Goal: Task Accomplishment & Management: Manage account settings

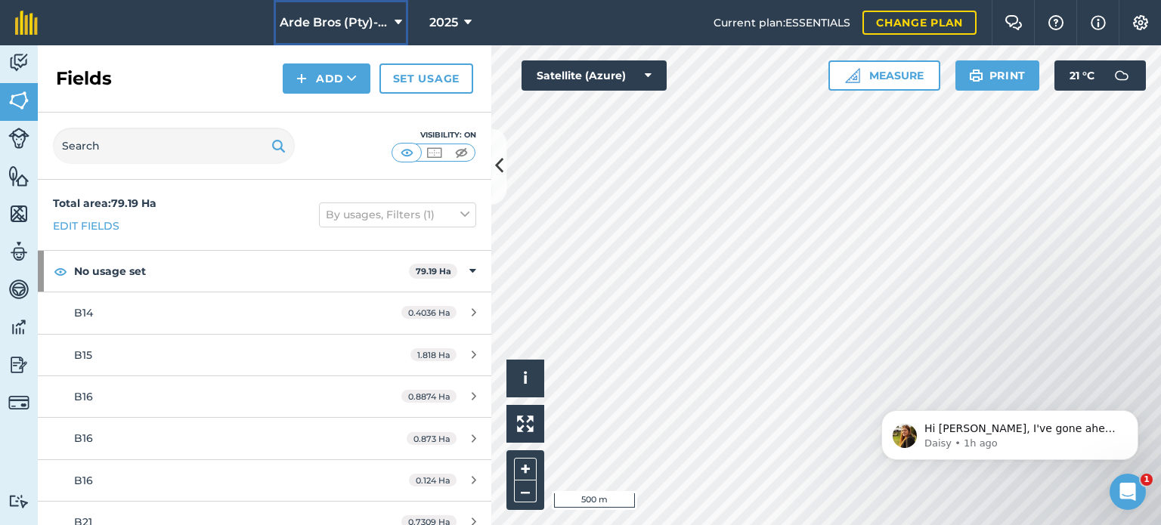
click at [395, 11] on button "Arde Bros (Pty)-Pumula (Lance Arde)" at bounding box center [341, 22] width 135 height 45
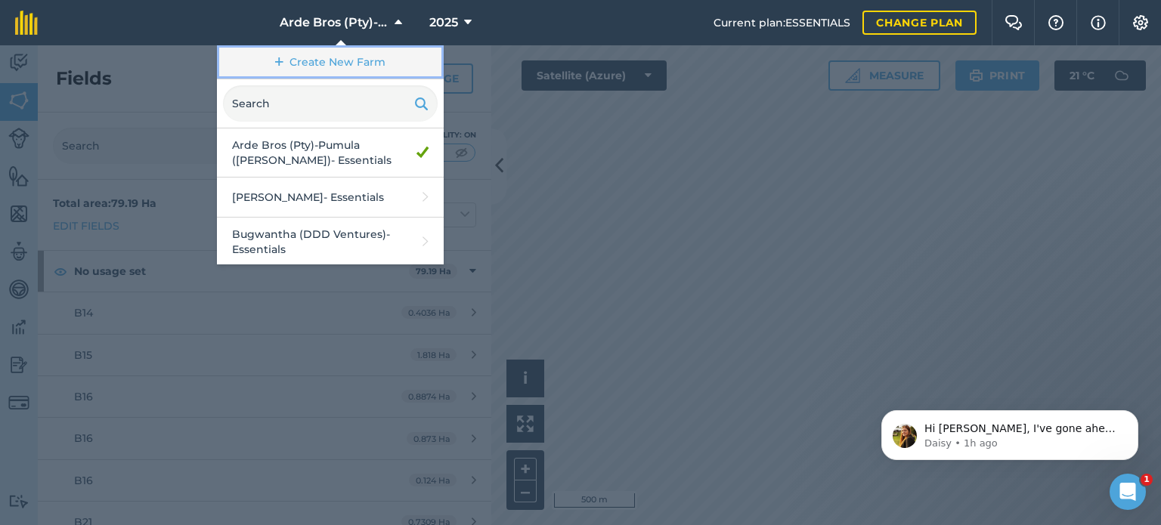
click at [348, 54] on link "Create New Farm" at bounding box center [330, 62] width 227 height 34
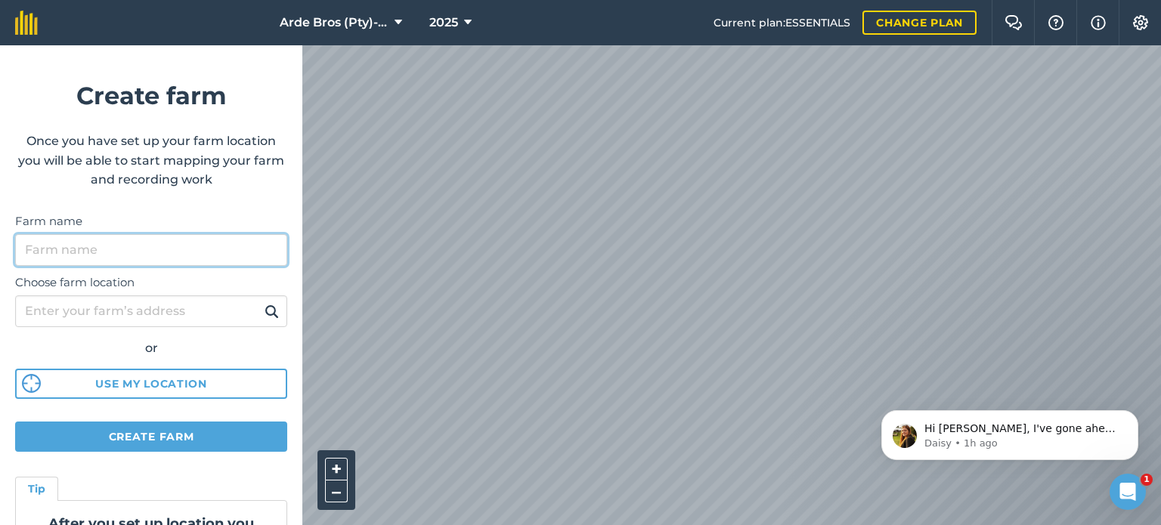
click at [98, 250] on input "Farm name" at bounding box center [151, 250] width 272 height 32
type input "Hibberdene [PERSON_NAME] Association"
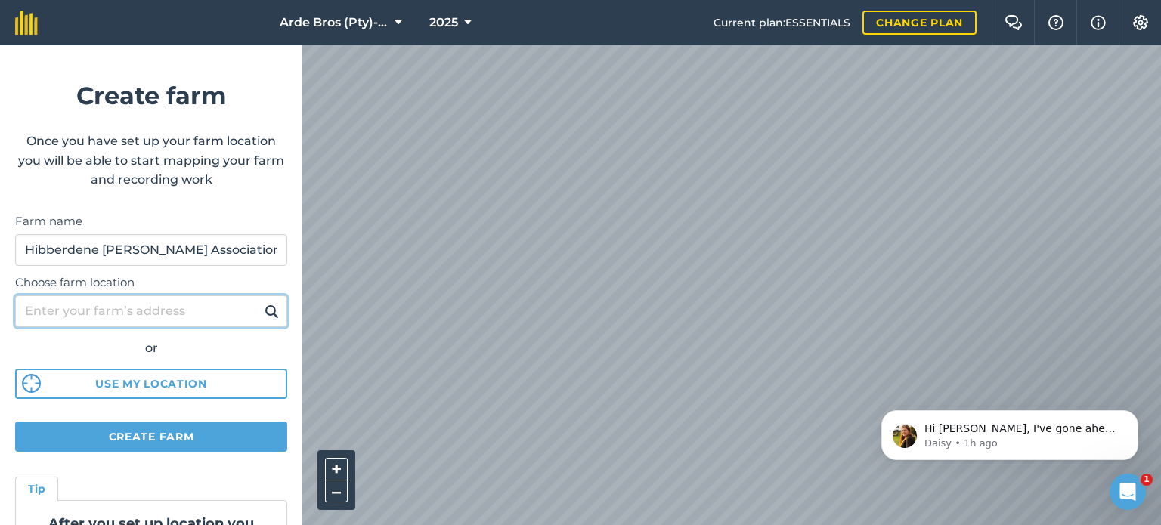
click at [154, 311] on input "Choose farm location" at bounding box center [151, 312] width 272 height 32
type input "Hibberdene"
click at [265, 305] on img at bounding box center [272, 311] width 14 height 18
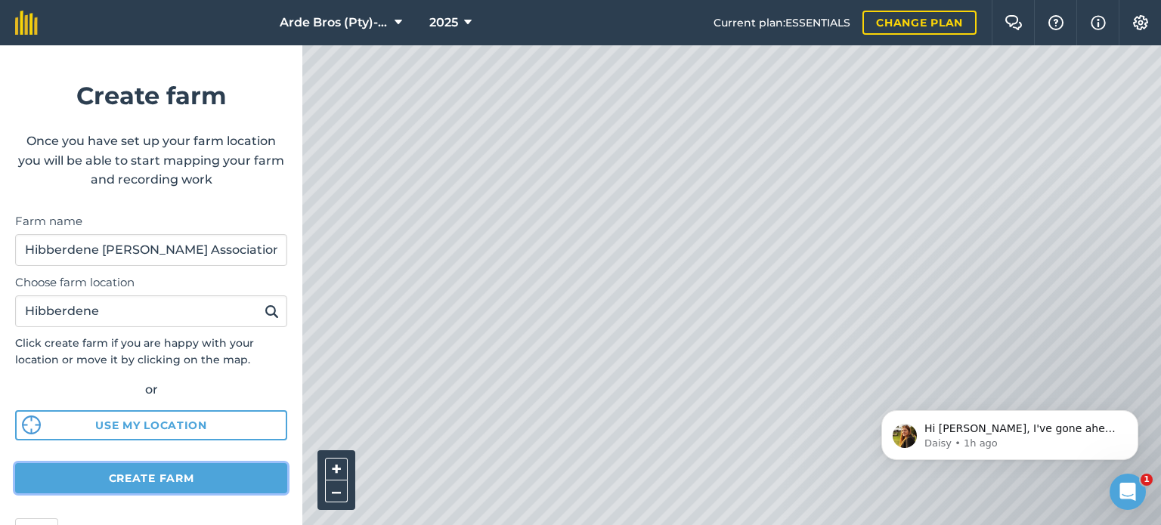
click at [168, 474] on button "Create farm" at bounding box center [151, 478] width 272 height 30
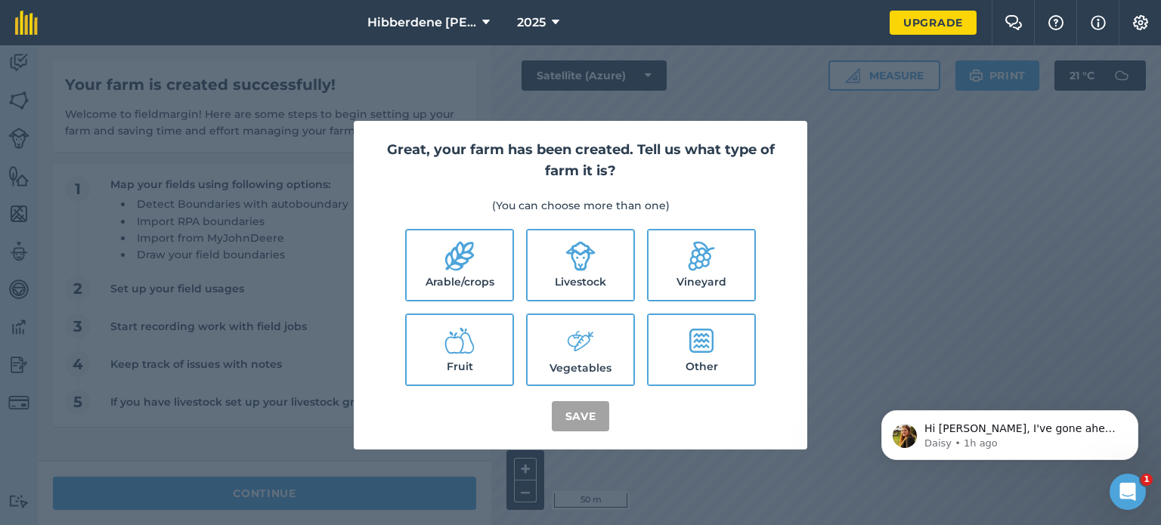
click at [456, 262] on icon at bounding box center [459, 256] width 29 height 29
checkbox input "true"
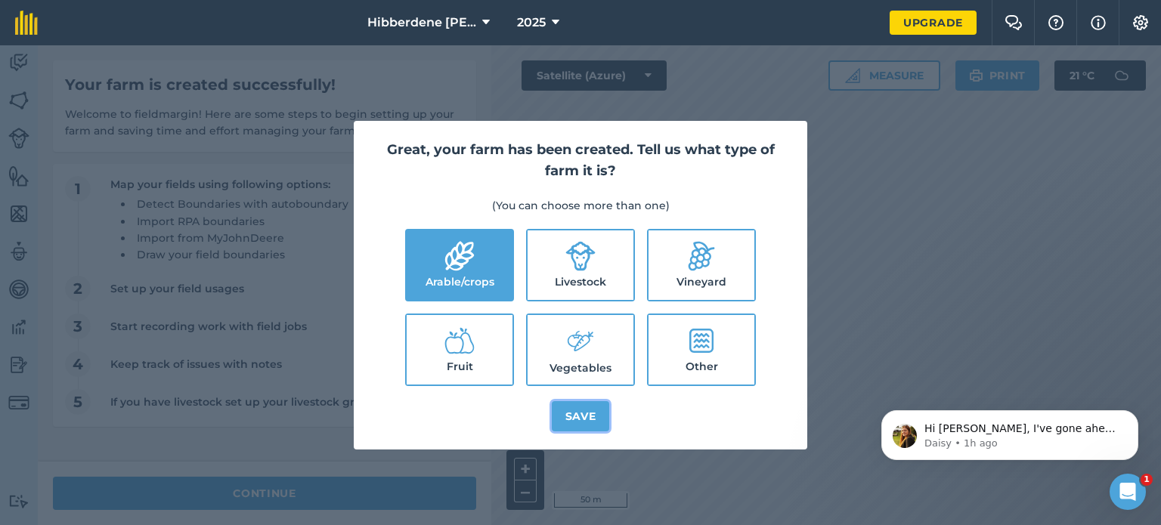
click at [579, 412] on button "Save" at bounding box center [581, 416] width 58 height 30
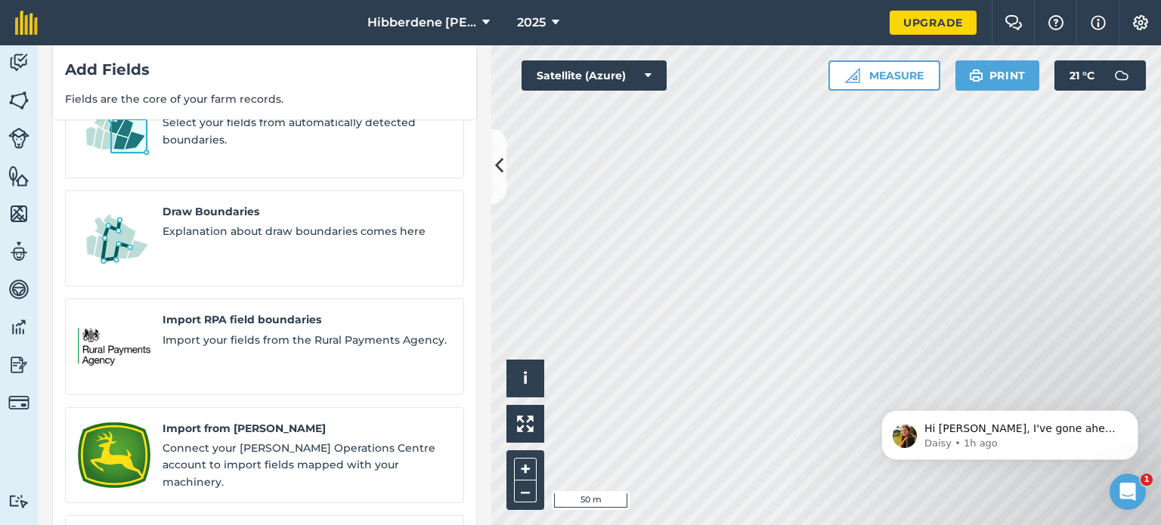
scroll to position [133, 0]
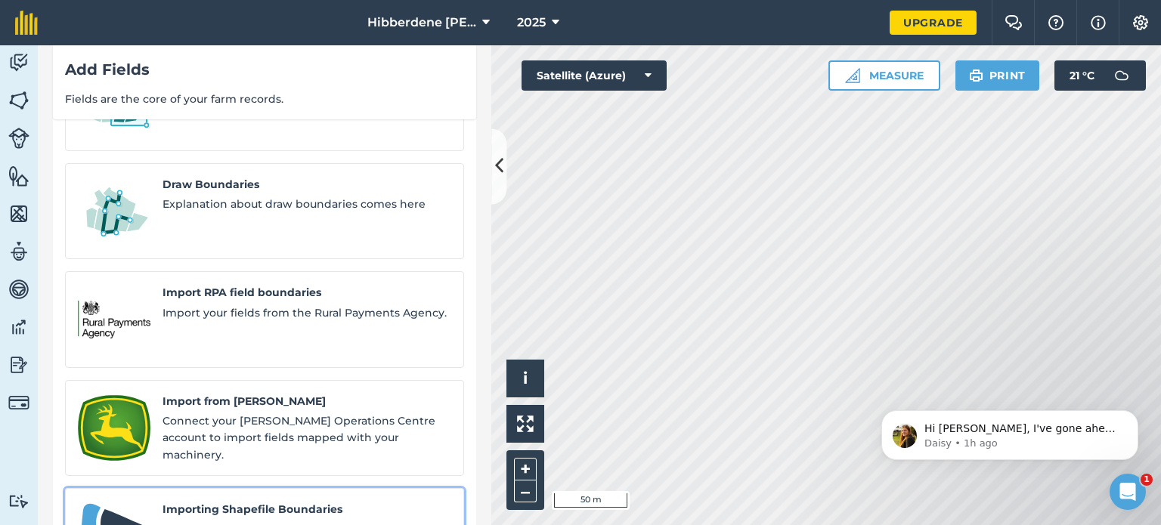
click at [264, 501] on span "Importing Shapefile Boundaries" at bounding box center [307, 509] width 289 height 17
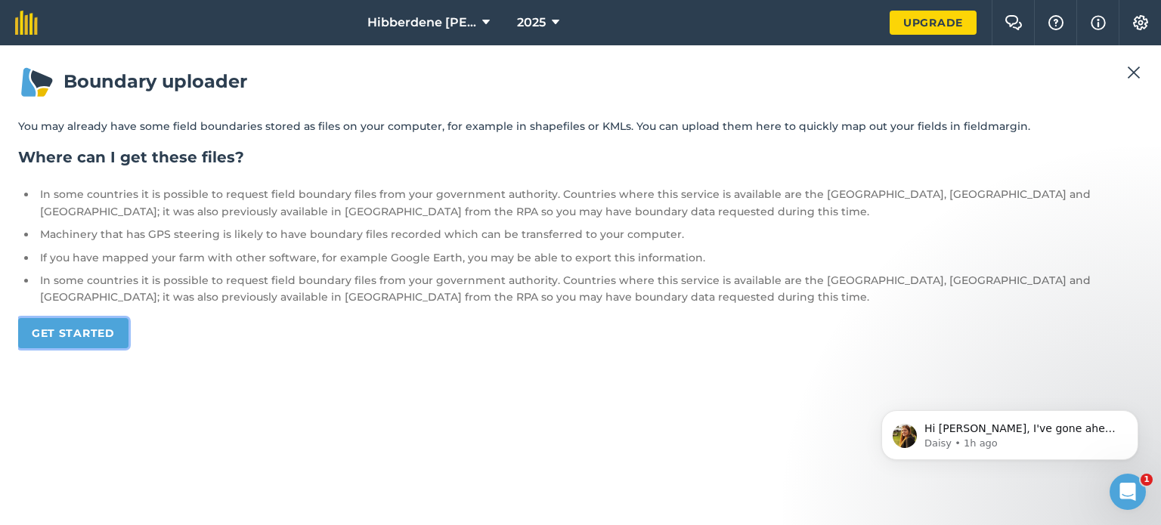
click at [76, 325] on link "Get started" at bounding box center [73, 333] width 110 height 30
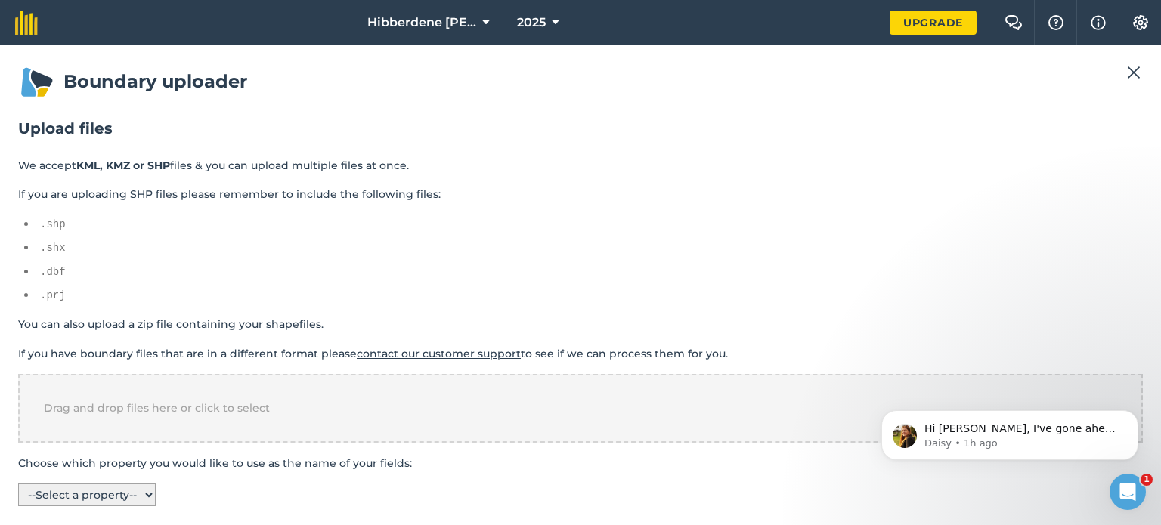
click at [139, 497] on select "-- Select a property -- name colour" at bounding box center [87, 495] width 138 height 23
select select "name"
click at [18, 484] on select "-- Select a property -- name colour" at bounding box center [87, 495] width 138 height 23
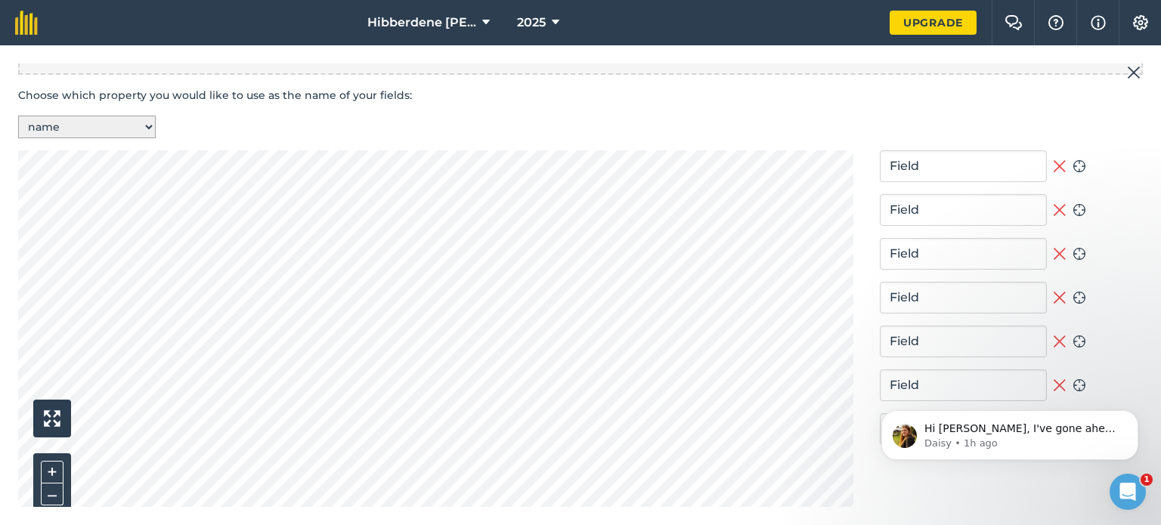
scroll to position [444, 0]
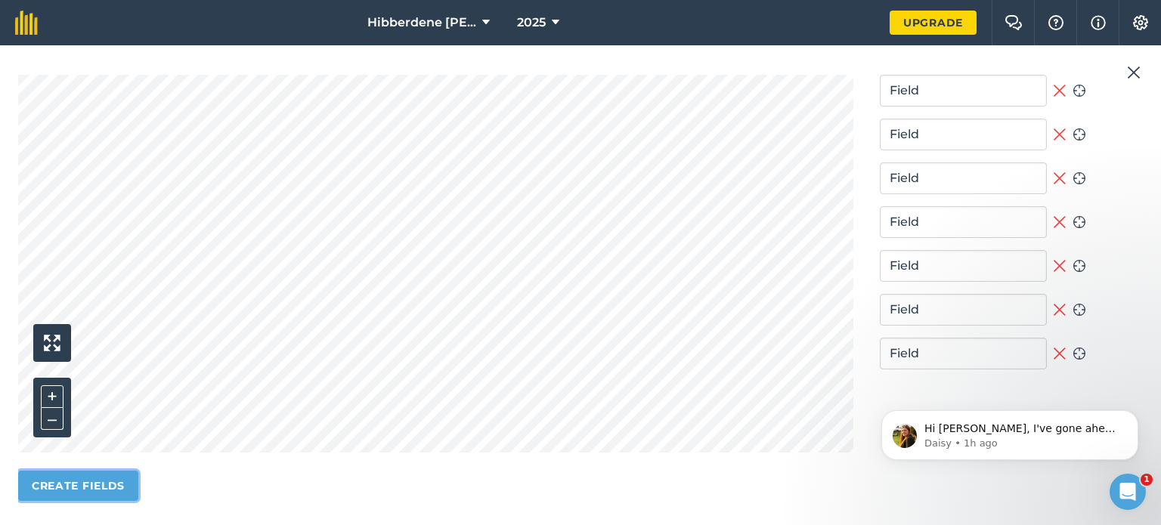
click at [100, 479] on button "Create fields" at bounding box center [78, 486] width 120 height 30
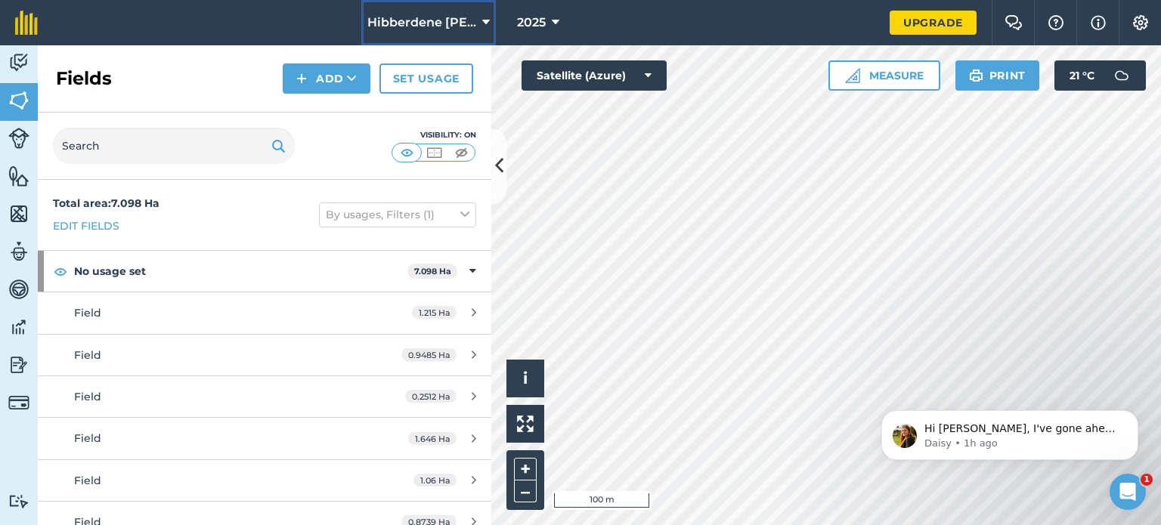
click at [485, 17] on icon at bounding box center [486, 23] width 8 height 18
